Goal: Information Seeking & Learning: Understand process/instructions

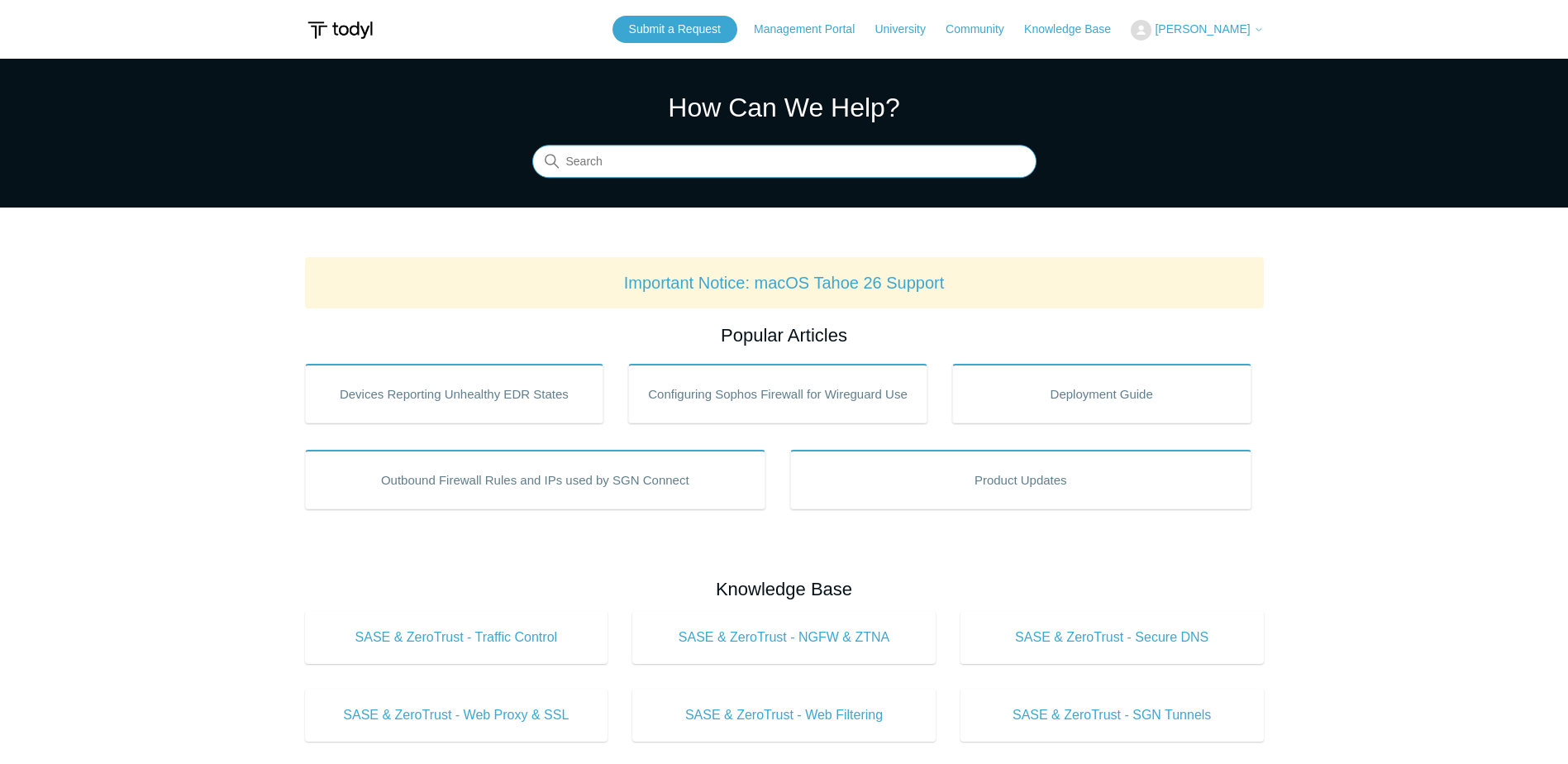
click at [680, 152] on input "Search" at bounding box center [784, 162] width 504 height 33
click at [666, 168] on input "Search" at bounding box center [784, 162] width 504 height 33
type input "mac uninstall"
click at [699, 165] on input "mac uninstall" at bounding box center [784, 162] width 504 height 33
click at [858, 283] on link "Important Notice: macOS Tahoe 26 Support" at bounding box center [784, 283] width 321 height 18
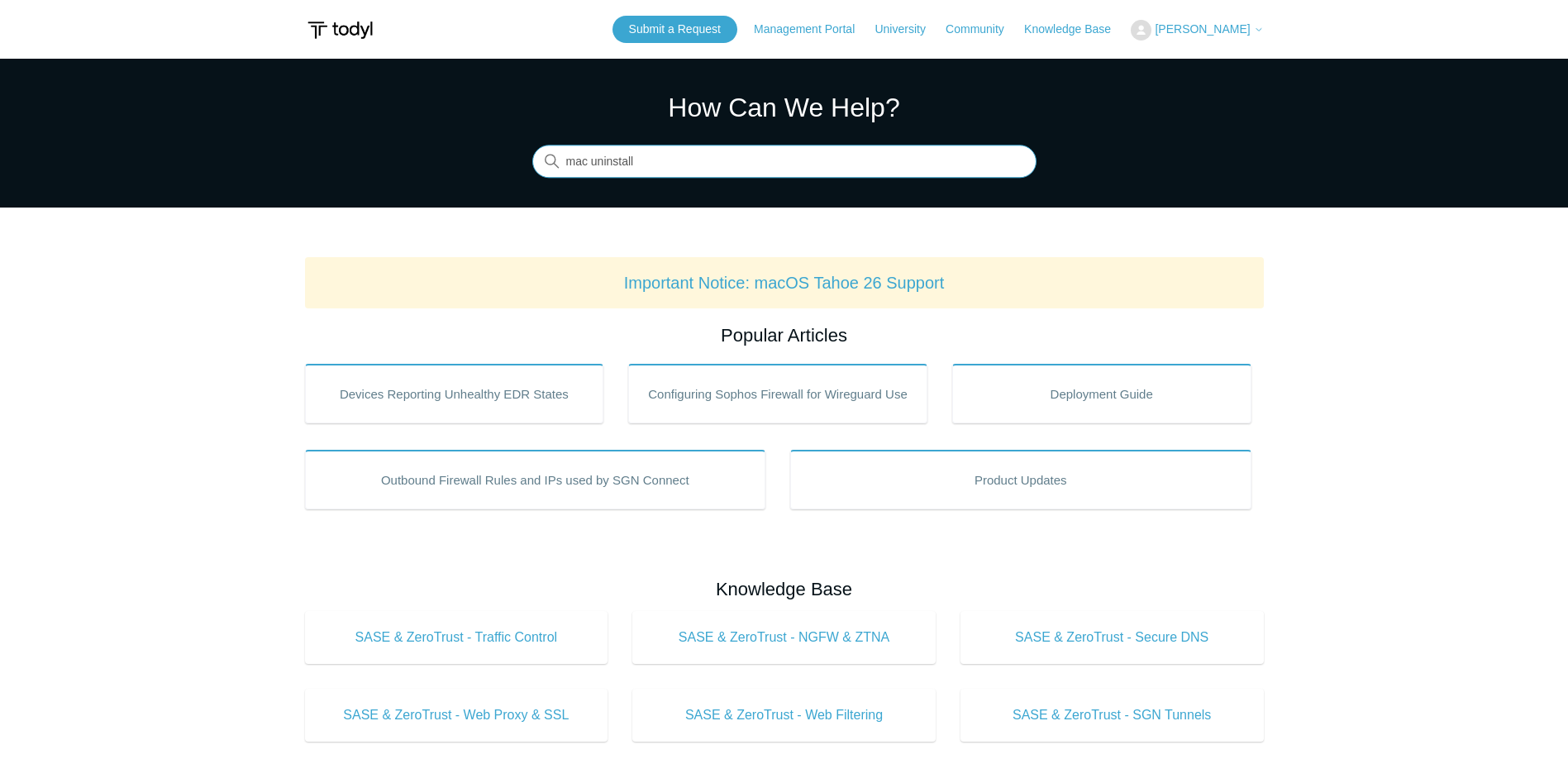
click at [707, 155] on input "mac uninstall" at bounding box center [784, 162] width 504 height 33
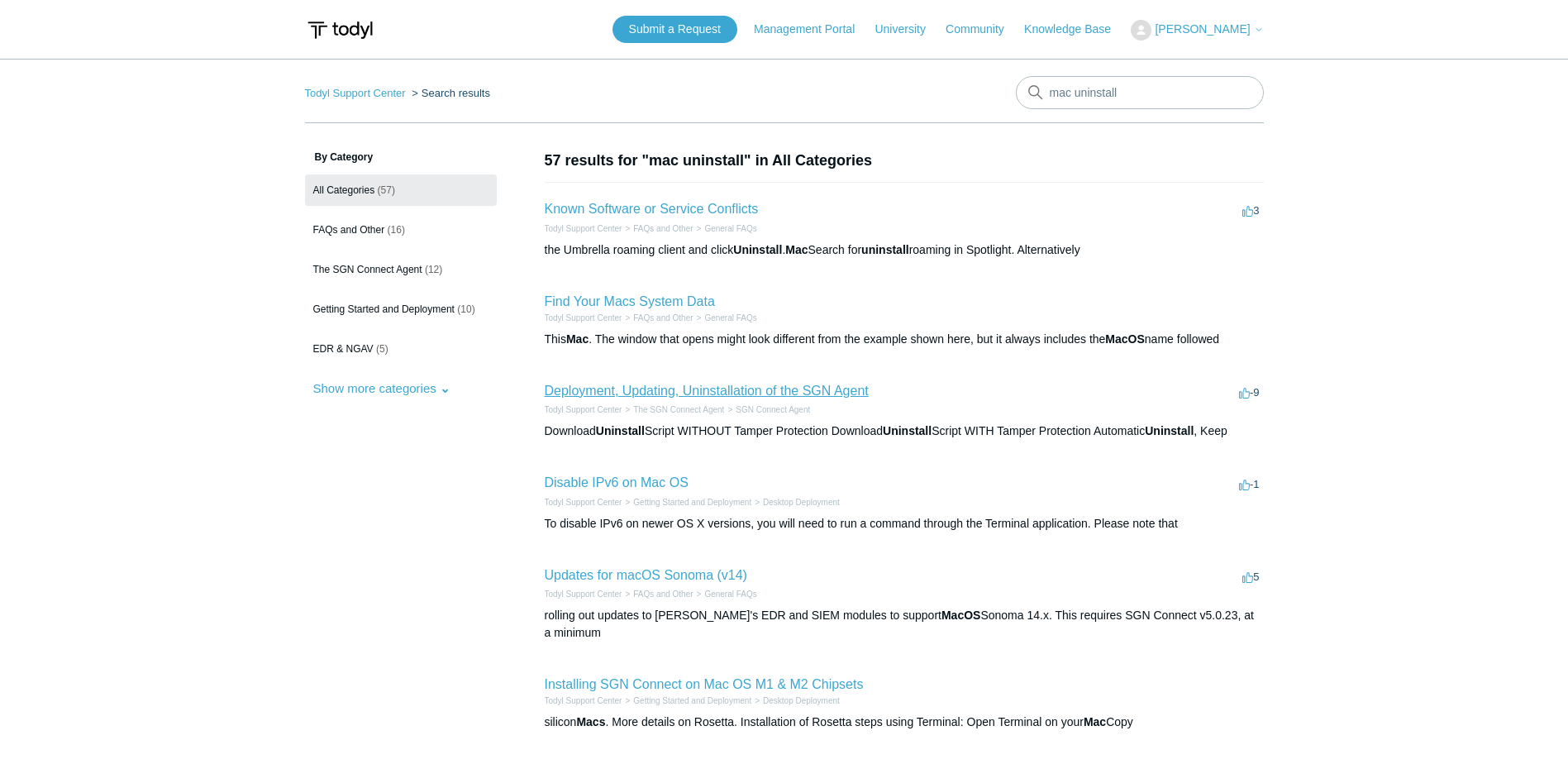
click at [799, 387] on link "Deployment, Updating, Uninstallation of the SGN Agent" at bounding box center [707, 390] width 324 height 14
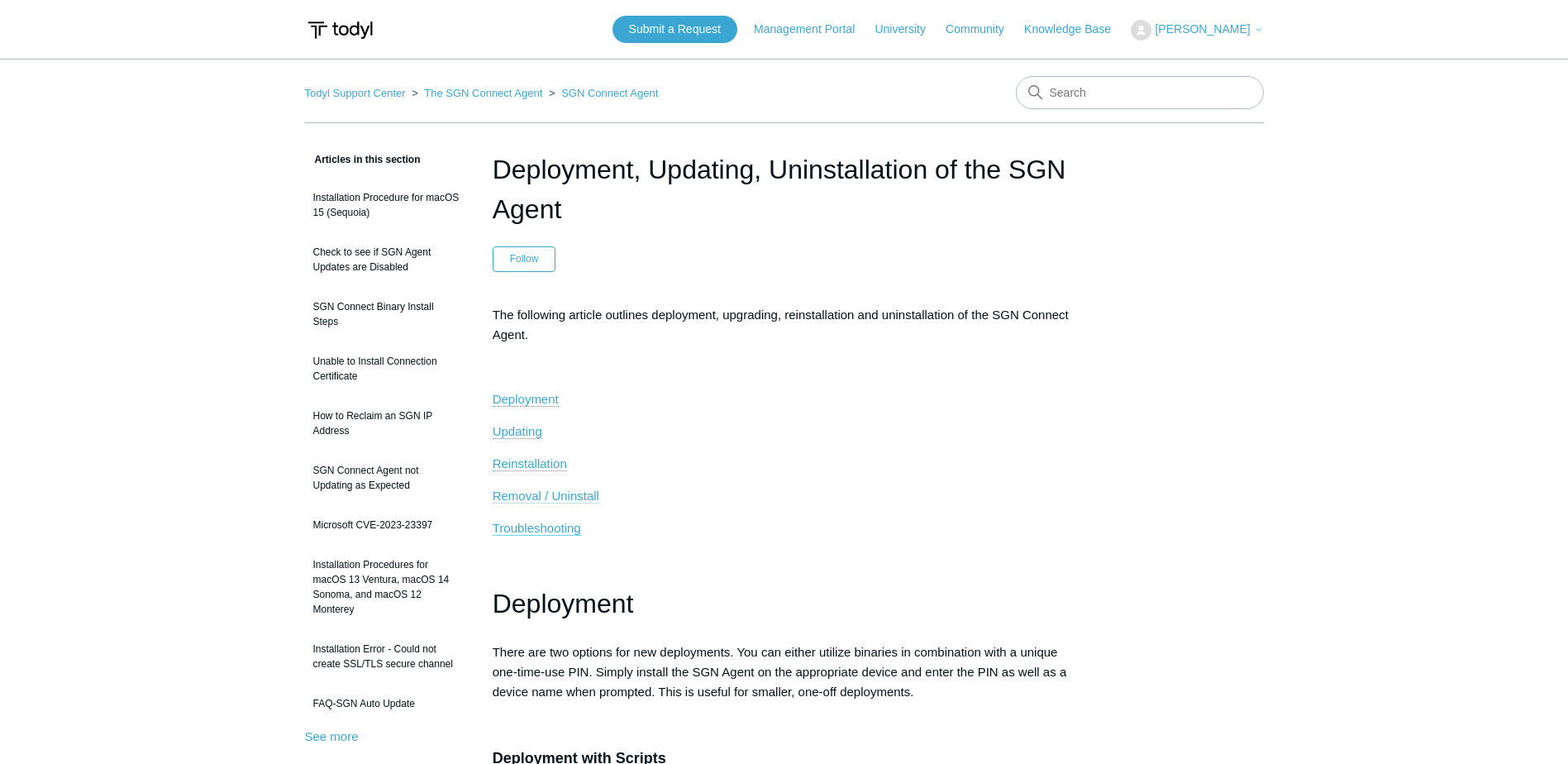
click at [581, 493] on span "Removal / Uninstall" at bounding box center [546, 496] width 107 height 14
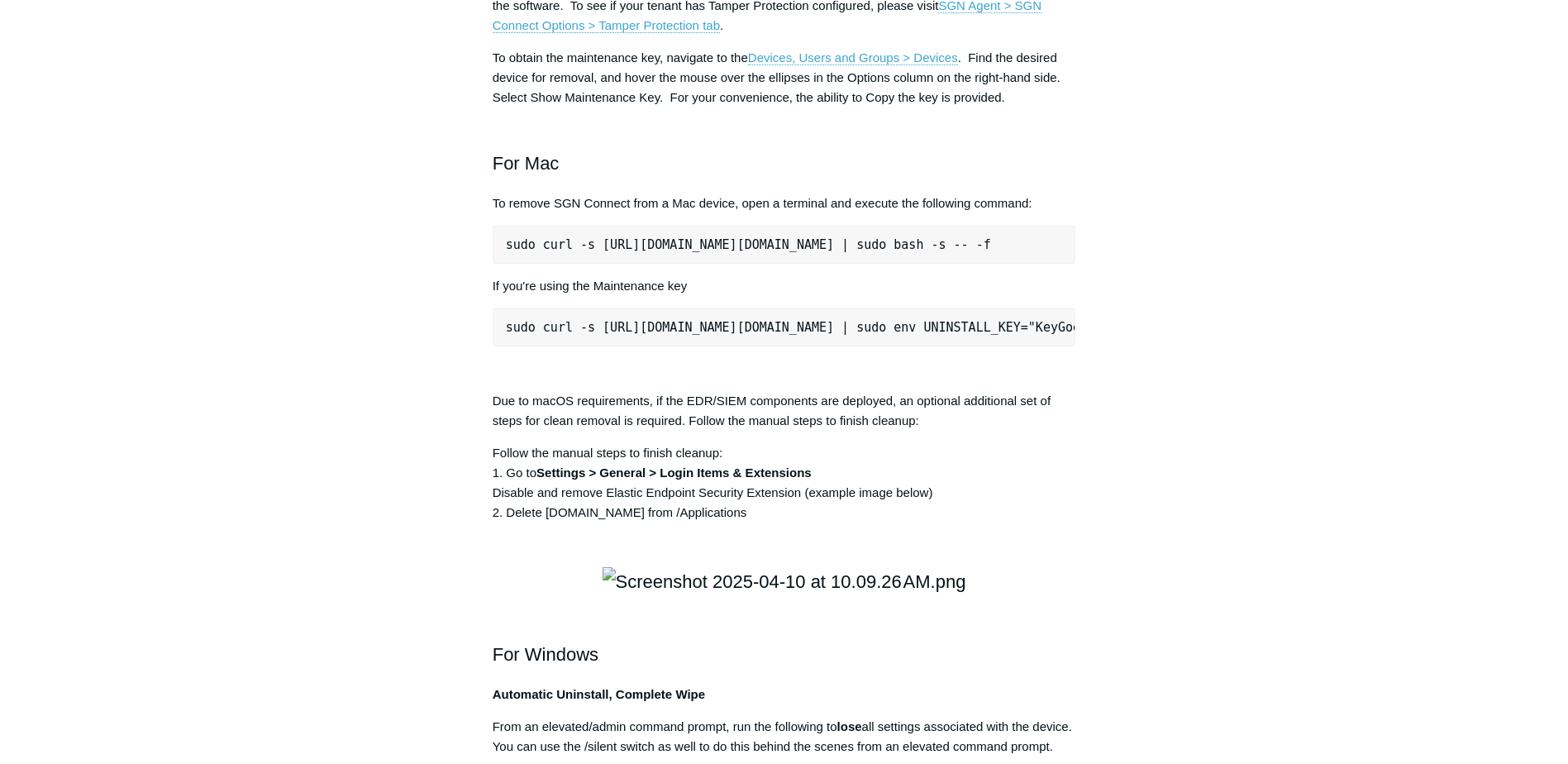
click at [523, 264] on pre "sudo curl -s [URL][DOMAIN_NAME][DOMAIN_NAME] | sudo bash -s -- -f" at bounding box center [784, 244] width 584 height 38
drag, startPoint x: 509, startPoint y: 484, endPoint x: 1119, endPoint y: 484, distance: 610.0
click at [1119, 484] on div "Articles in this section Installation Procedure for macOS 15 (Sequoia) Check to…" at bounding box center [784, 331] width 959 height 4647
copy pre "sudo curl -s [URL][DOMAIN_NAME][DOMAIN_NAME] | sudo bash -s -- -f"
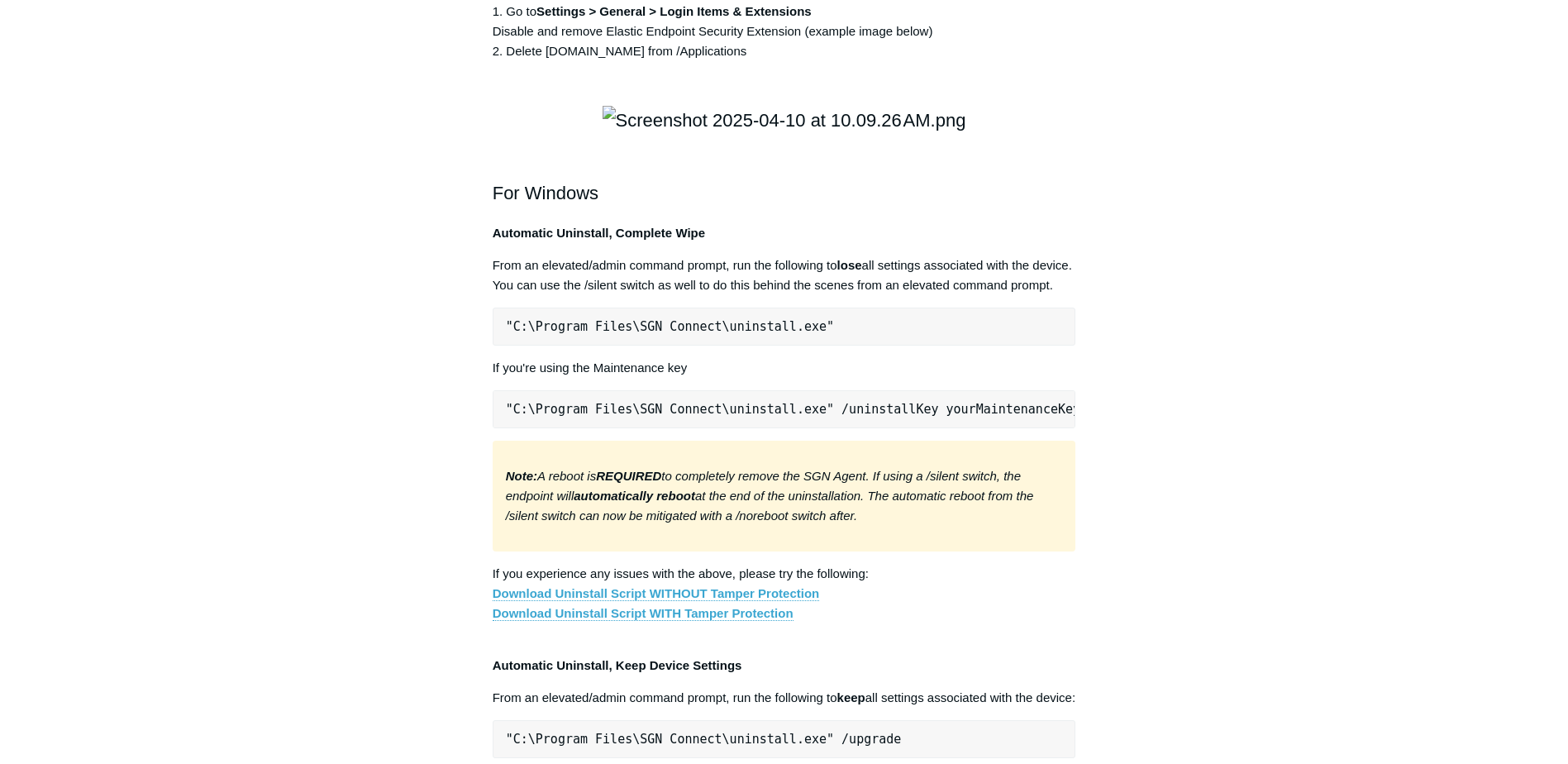
scroll to position [2638, 0]
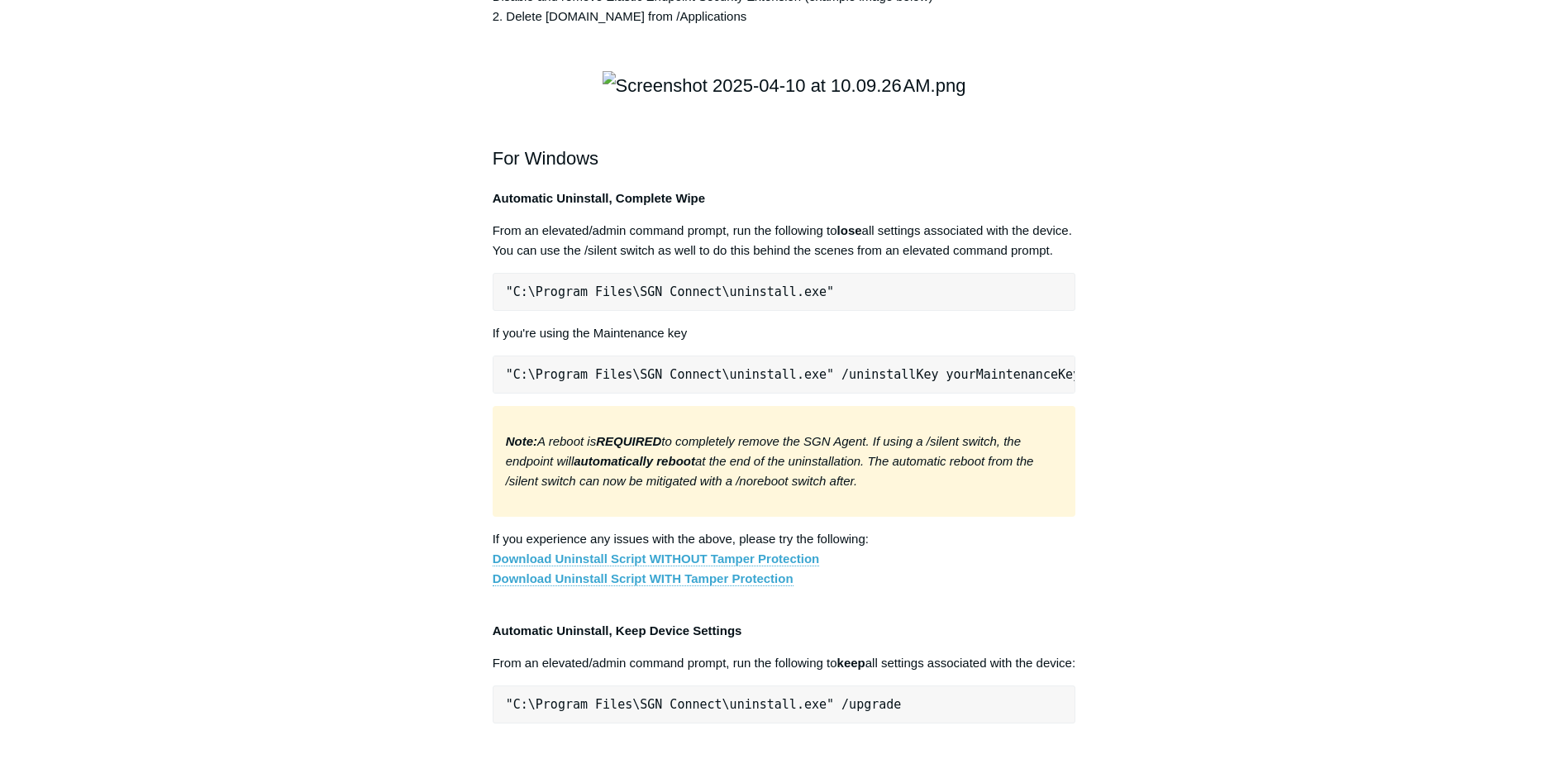
drag, startPoint x: 499, startPoint y: 222, endPoint x: 738, endPoint y: 259, distance: 241.8
drag, startPoint x: 483, startPoint y: 229, endPoint x: 770, endPoint y: 275, distance: 290.7
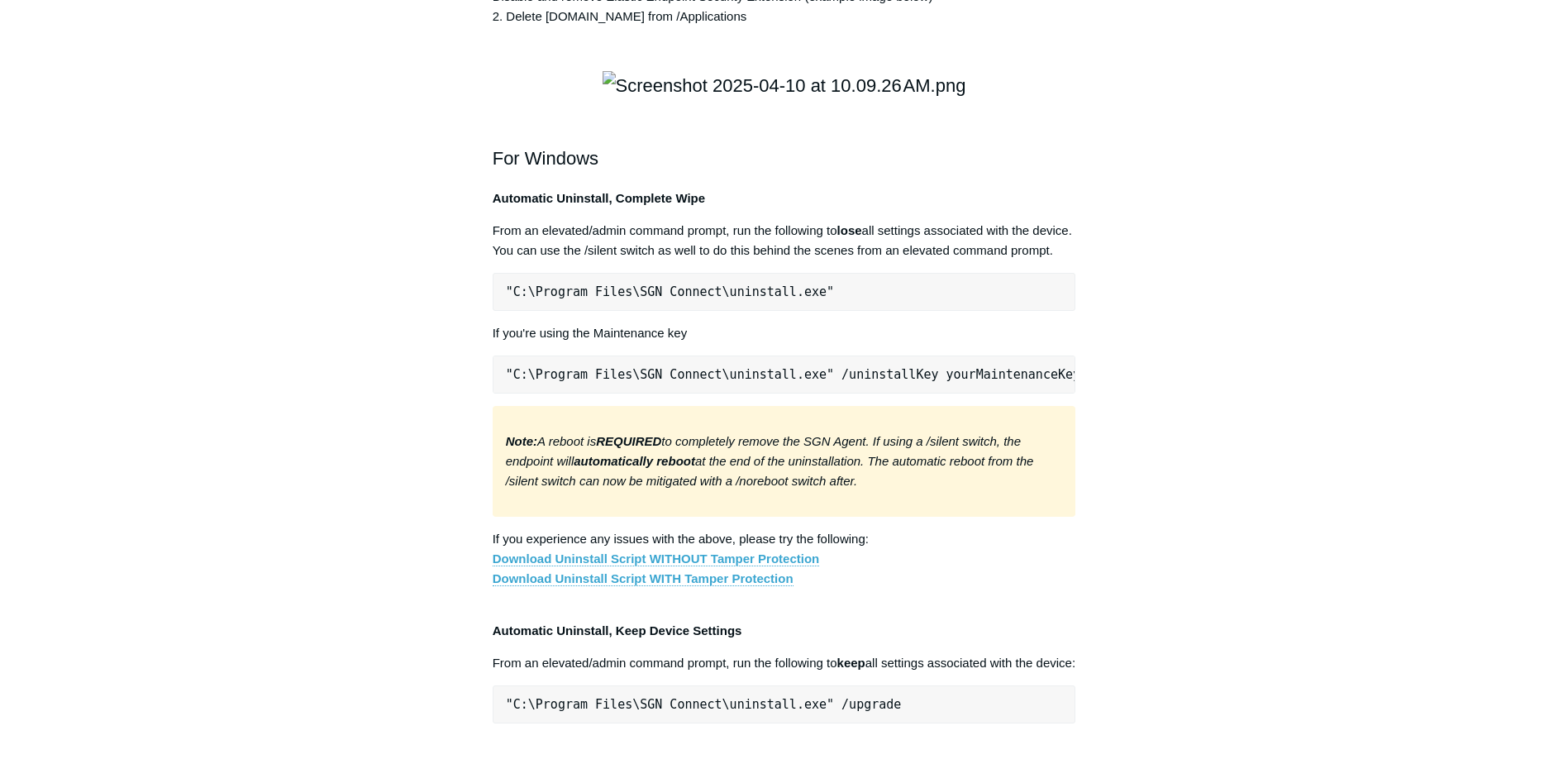
drag, startPoint x: 770, startPoint y: 275, endPoint x: 654, endPoint y: 252, distance: 118.3
copy p "1. Go to Settings > General > Login Items & Extensions Disable and remove Elast…"
